Goal: Information Seeking & Learning: Check status

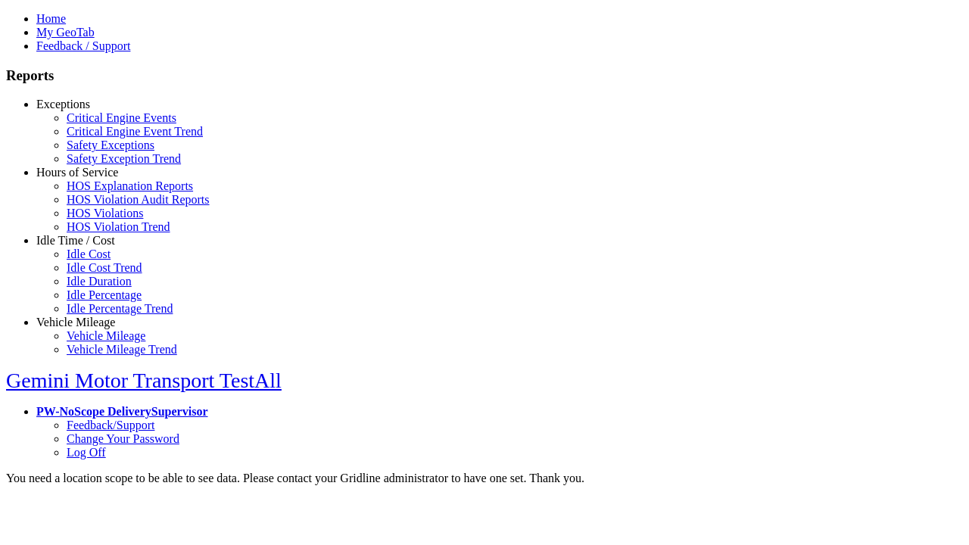
click at [87, 111] on link "Exceptions" at bounding box center [63, 104] width 54 height 13
click at [98, 124] on link "Critical Engine Events" at bounding box center [122, 117] width 110 height 13
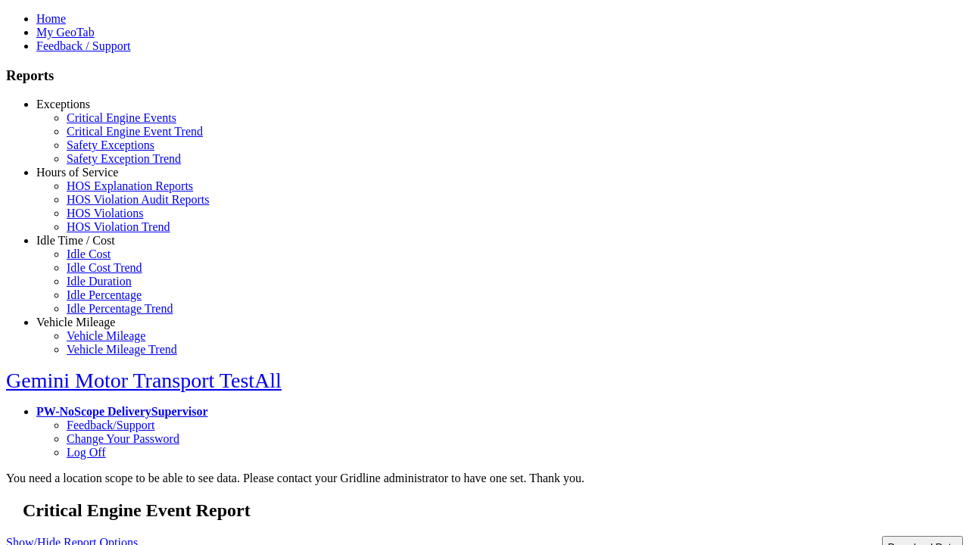
type input "**********"
